Goal: Information Seeking & Learning: Learn about a topic

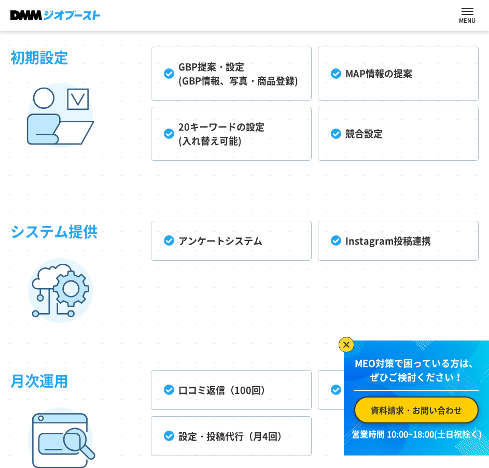
scroll to position [2422, 0]
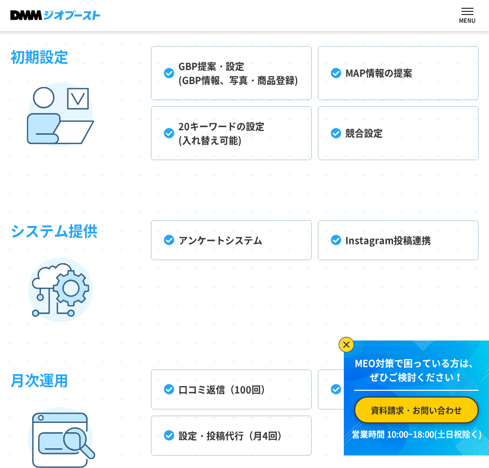
click at [209, 134] on li "20キーワードの設定 (入れ替え可能)" at bounding box center [231, 133] width 161 height 54
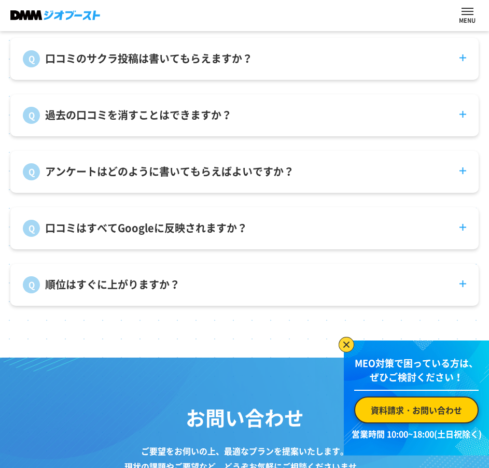
scroll to position [3621, 0]
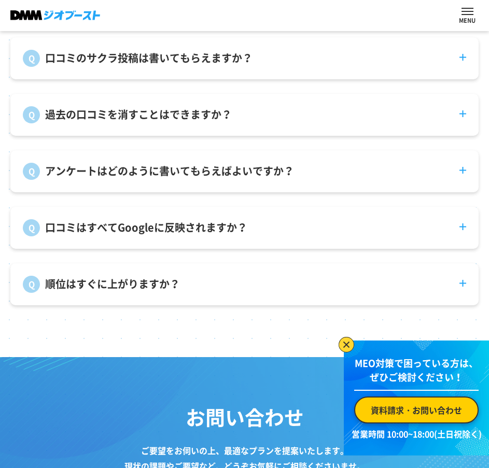
click at [289, 67] on dt "口コミのサクラ投稿は書いてもらえますか？" at bounding box center [244, 52] width 468 height 30
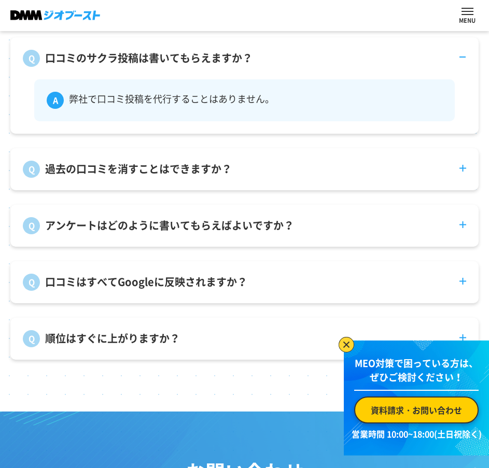
click at [289, 67] on dt "口コミのサクラ投稿は書いてもらえますか？" at bounding box center [244, 52] width 468 height 30
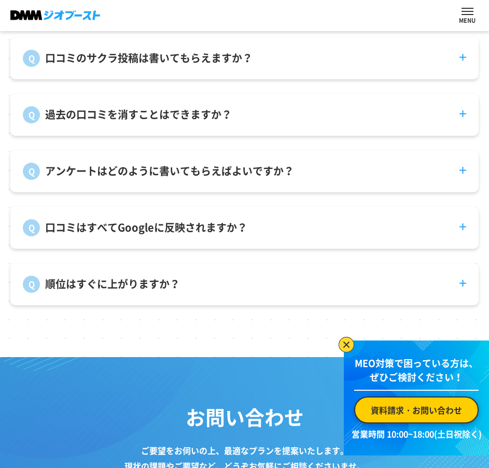
click at [283, 116] on dt "過去の口コミを消すことはできますか？" at bounding box center [244, 109] width 468 height 30
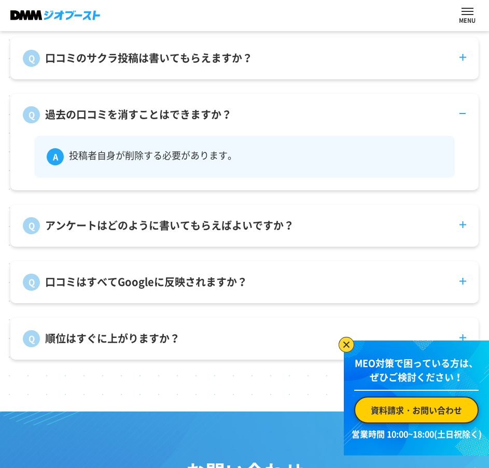
click at [285, 123] on dt "過去の口コミを消すことはできますか？" at bounding box center [244, 109] width 468 height 30
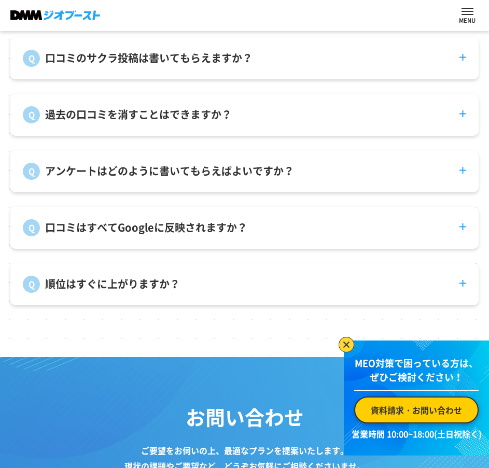
click at [272, 173] on p "アンケートはどのように書いてもらえばよいですか？" at bounding box center [169, 171] width 249 height 16
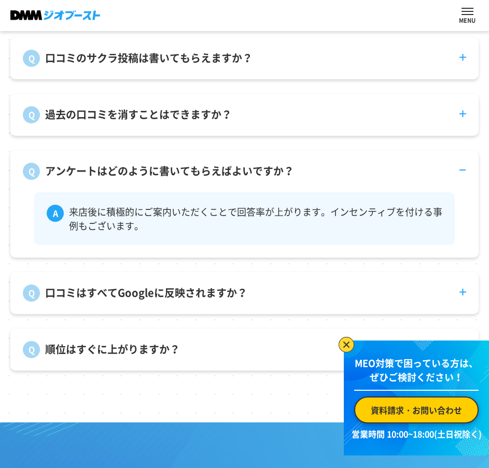
click at [272, 173] on p "アンケートはどのように書いてもらえばよいですか？" at bounding box center [169, 171] width 249 height 16
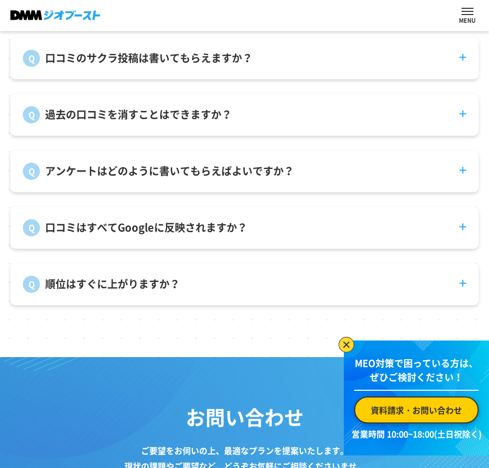
click at [240, 235] on p "口コミはすべてGoogleに反映されますか？" at bounding box center [146, 228] width 202 height 16
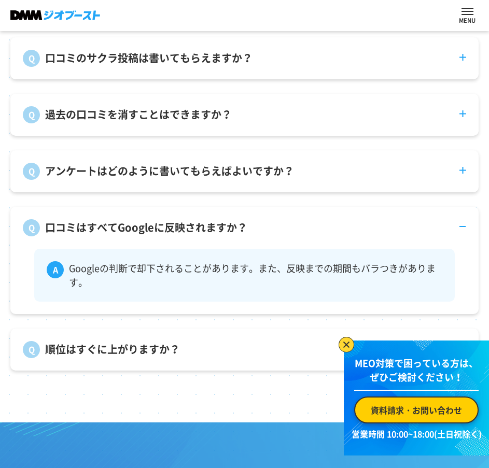
click at [240, 235] on p "口コミはすべてGoogleに反映されますか？" at bounding box center [146, 228] width 202 height 16
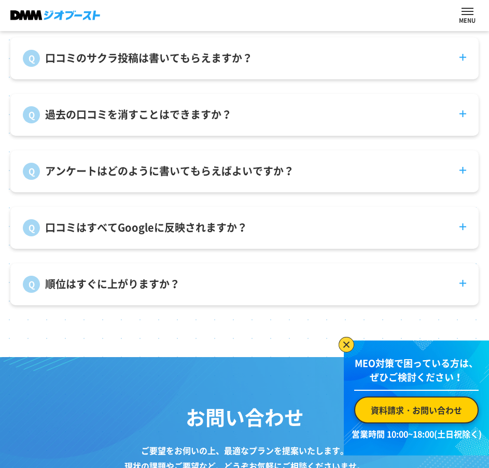
click at [221, 293] on dt "順位はすぐに上がりますか？" at bounding box center [244, 278] width 468 height 30
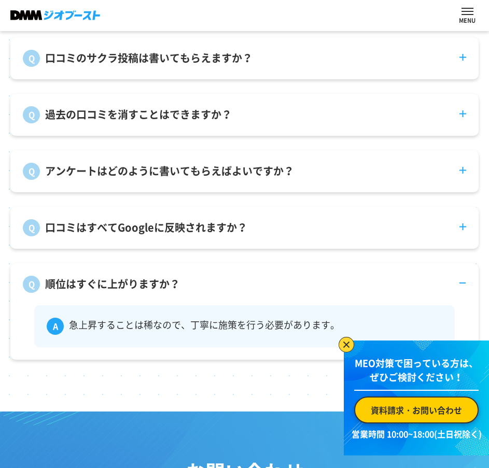
click at [221, 293] on dt "順位はすぐに上がりますか？" at bounding box center [244, 278] width 468 height 30
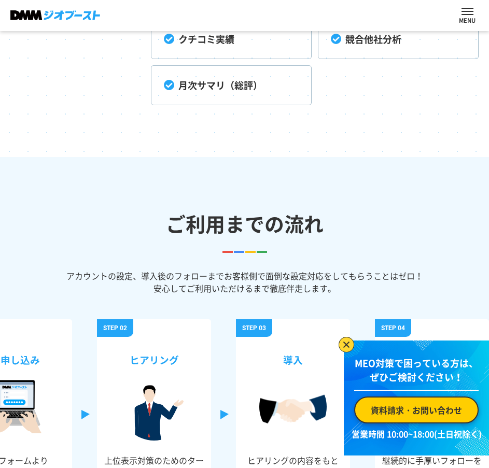
scroll to position [0, 0]
